Goal: Communication & Community: Answer question/provide support

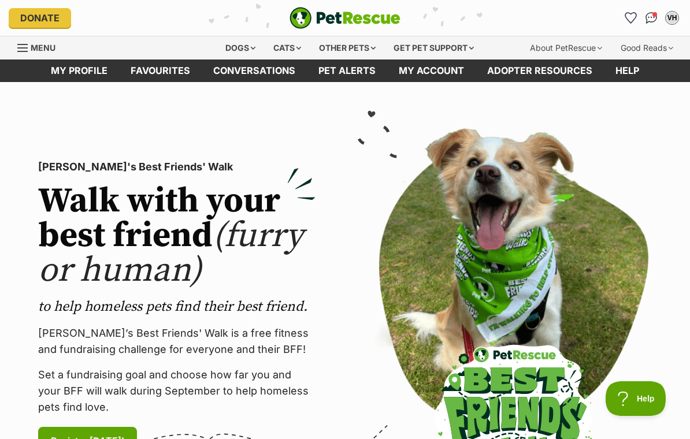
click at [650, 15] on img "Conversations" at bounding box center [651, 18] width 12 height 12
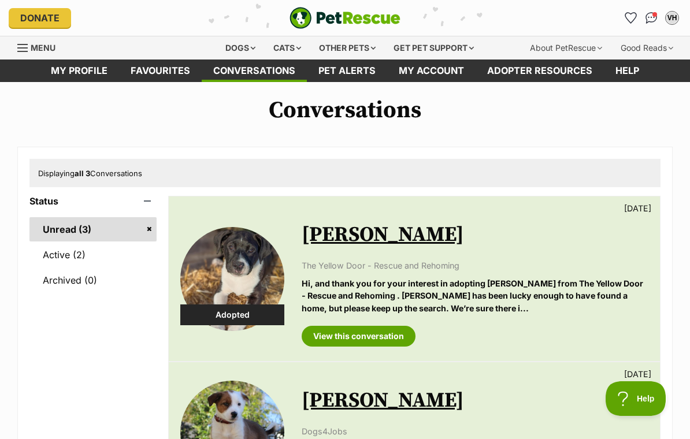
click at [83, 260] on link "Active (2)" at bounding box center [92, 255] width 127 height 24
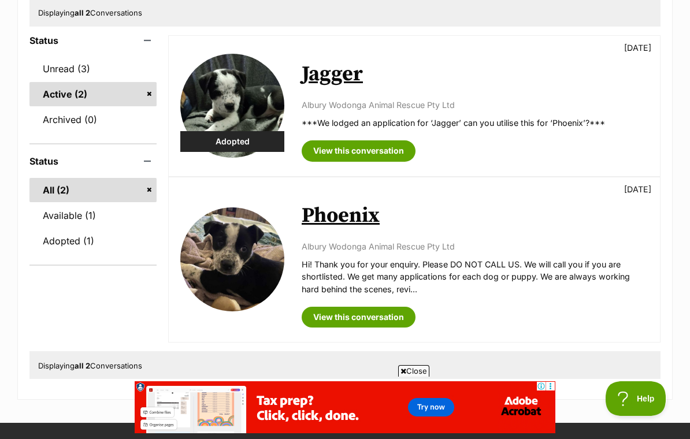
click at [235, 267] on img at bounding box center [232, 259] width 104 height 104
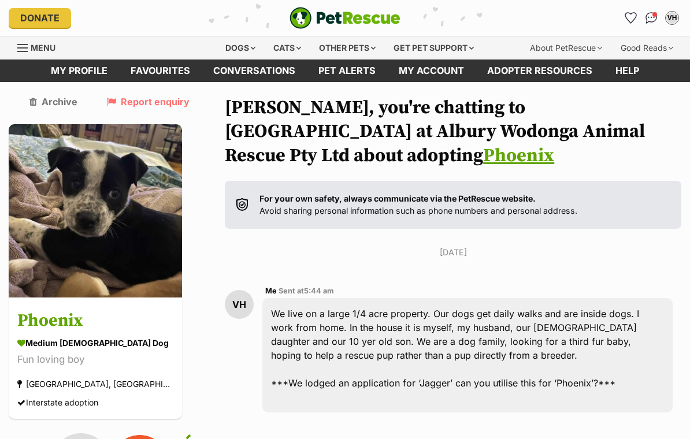
click at [80, 211] on img at bounding box center [95, 210] width 173 height 173
